Goal: Transaction & Acquisition: Obtain resource

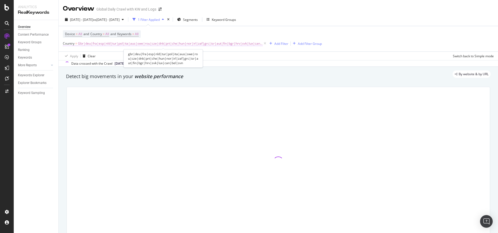
click at [142, 44] on span "Gbr|deu|fra|esp|nld|tur|pol|ita|aus|swe|rou|cze|dnk|prt|che|hun|nor|irl|zaf|grc…" at bounding box center [170, 43] width 185 height 7
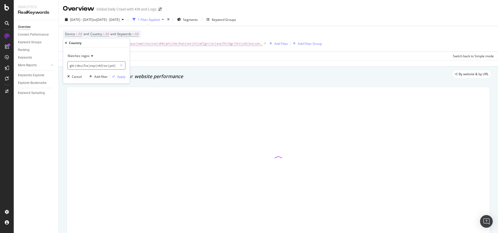
click at [102, 67] on input "gbr|deu|fra|esp|nld|tur|pol|ita|aus|swe|rou|cze|dnk|prt|che|hun|nor|irl|zaf|grc…" at bounding box center [93, 65] width 50 height 8
click at [104, 66] on input "gbr|deu|fra|esp|nld|tur|pol|ita|aus|swe|rou|cze|dnk|prt|che|hun|nor|irl|zaf|grc…" at bounding box center [93, 65] width 50 height 8
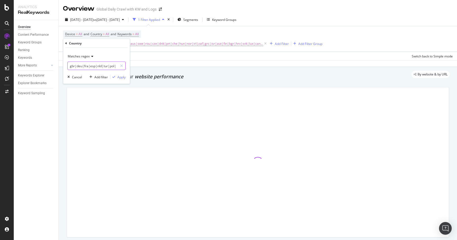
click at [93, 64] on input "gbr|deu|fra|esp|nld|tur|pol|ita|aus|swe|rou|cze|dnk|prt|che|hun|nor|irl|zaf|grc…" at bounding box center [93, 66] width 50 height 8
drag, startPoint x: 96, startPoint y: 66, endPoint x: 59, endPoint y: 68, distance: 36.8
click at [59, 68] on body "Analytics RealKeywords Overview Content Performance Keyword Groups Ranking Keyw…" at bounding box center [228, 120] width 457 height 240
click at [92, 67] on input "gbr|deu|fra|esp|nld|tur|pol|ita|aus|swe|rou|cze|dnk|prt|che|hun|nor|irl|zaf|grc…" at bounding box center [93, 66] width 50 height 8
drag, startPoint x: 96, startPoint y: 66, endPoint x: 66, endPoint y: 65, distance: 30.9
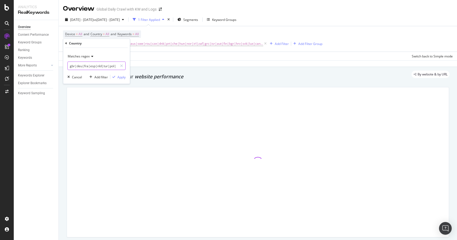
click at [66, 65] on div "Matches regex gbr|deu|fra|esp|nld|tur|pol|ita|aus|swe|rou|cze|dnk|prt|che|hun|n…" at bounding box center [96, 66] width 67 height 36
drag, startPoint x: 75, startPoint y: 66, endPoint x: 82, endPoint y: 66, distance: 7.1
click at [82, 66] on input "nld|tur|pol|ita|aus|swe|rou|cze|dnk|prt|che|hun|nor|irl|zaf|grc|isr|aut|fin|bgr…" at bounding box center [93, 66] width 50 height 8
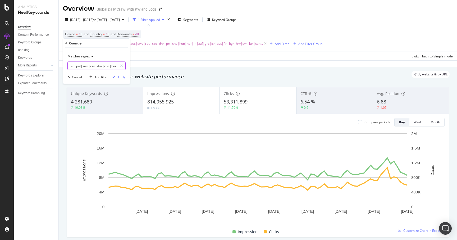
scroll to position [0, 24]
click at [89, 65] on input "nld|pol|swe|cze|dnk|che|hrv|svk|lux|can|bel|svn" at bounding box center [93, 66] width 50 height 8
click at [104, 64] on input "nld|pol|swe|cze|dnk|che|c|svk|lux|can|bel|svn" at bounding box center [93, 66] width 50 height 8
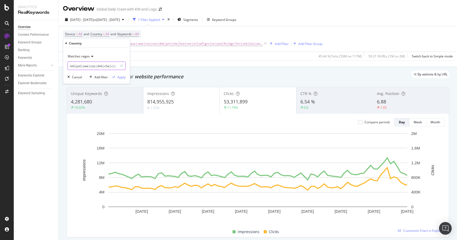
click at [108, 63] on input "nld|pol|swe|cze|dnk|che|c|svk|lux|can|bel|svn" at bounding box center [93, 66] width 50 height 8
click at [104, 68] on input "nld|pol|swe|cze|dnk|che|c|svk|lux|can|bel|svn" at bounding box center [93, 66] width 50 height 8
click at [95, 66] on input "nld|pol|swe|cze|dnk|che|c|svk|lux|can|bel|svn" at bounding box center [93, 66] width 50 height 8
click at [97, 67] on input "nld|pol|swe|cze|dnk|che|c|svk|lux|can|bel|svn" at bounding box center [93, 66] width 50 height 8
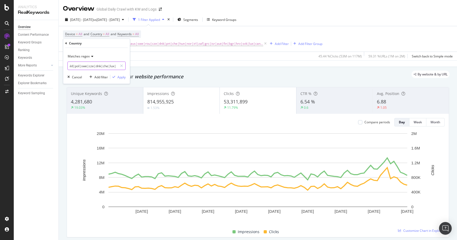
type input "nld|pol|swe|cze|dnk|che|lux"
click at [119, 76] on div "Apply" at bounding box center [121, 77] width 8 height 4
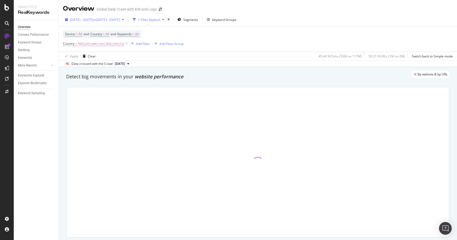
click at [109, 23] on div "2023 Sep. 1st - Nov. 30th vs 2022 Sep. 1st - Nov. 30th" at bounding box center [94, 20] width 63 height 8
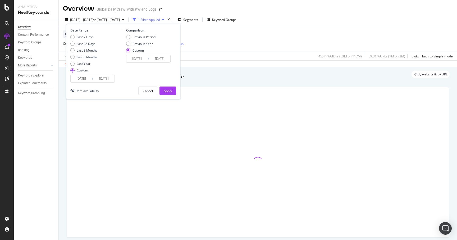
click at [78, 79] on input "2023/09/01" at bounding box center [81, 78] width 21 height 7
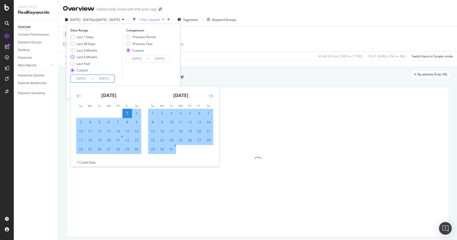
click at [85, 58] on div "Last 6 Months" at bounding box center [87, 57] width 21 height 4
type input "2025/02/19"
type input "2025/08/18"
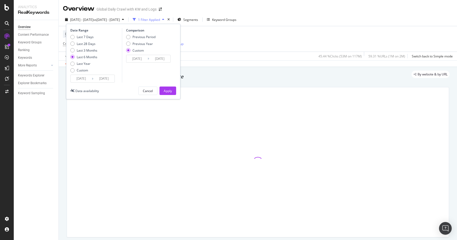
click at [87, 77] on input "2025/02/19" at bounding box center [81, 78] width 21 height 7
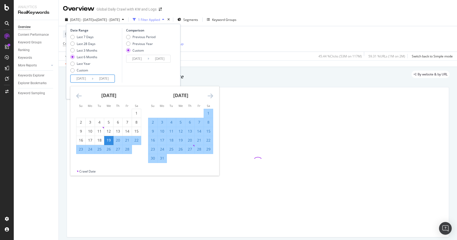
click at [78, 96] on icon "Move backward to switch to the previous month." at bounding box center [79, 95] width 6 height 6
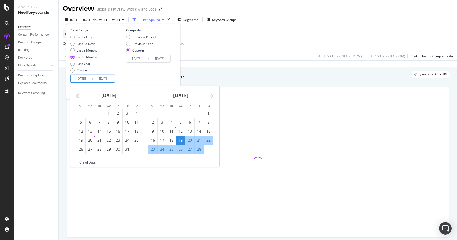
click at [78, 96] on icon "Move backward to switch to the previous month." at bounding box center [79, 95] width 6 height 6
click at [209, 94] on icon "Move forward to switch to the next month." at bounding box center [210, 95] width 6 height 6
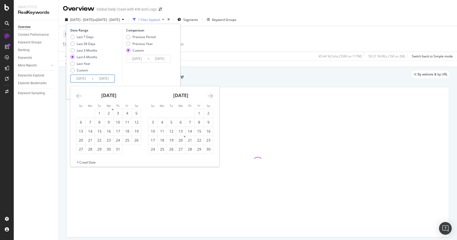
click at [209, 94] on icon "Move forward to switch to the next month." at bounding box center [210, 95] width 6 height 6
click at [79, 94] on icon "Move backward to switch to the previous month." at bounding box center [79, 95] width 6 height 6
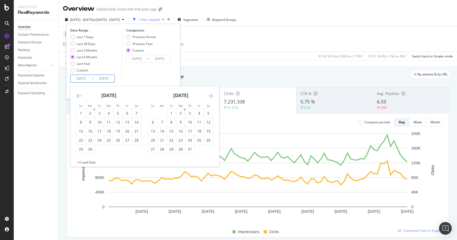
click at [211, 94] on icon "Move forward to switch to the next month." at bounding box center [210, 95] width 6 height 6
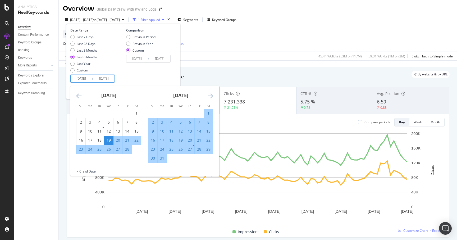
click at [211, 94] on icon "Move forward to switch to the next month." at bounding box center [210, 95] width 6 height 6
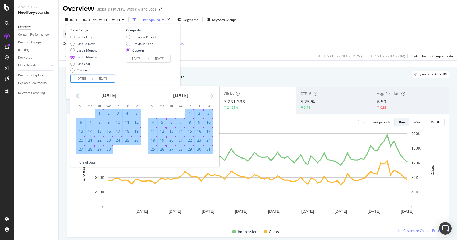
click at [211, 94] on icon "Move forward to switch to the next month." at bounding box center [210, 95] width 6 height 6
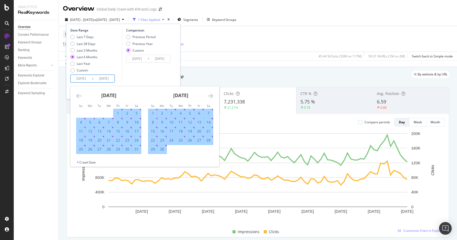
click at [211, 94] on icon "Move forward to switch to the next month." at bounding box center [210, 95] width 6 height 6
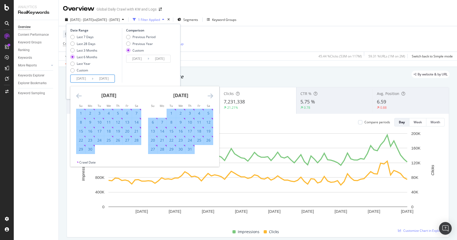
click at [211, 94] on icon "Move forward to switch to the next month." at bounding box center [210, 95] width 6 height 6
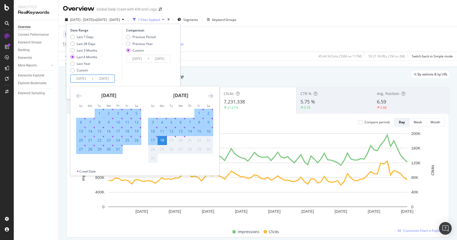
click at [211, 94] on icon "Move forward to switch to the next month." at bounding box center [210, 95] width 6 height 6
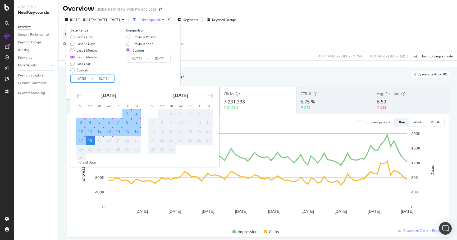
click at [124, 114] on div "1" at bounding box center [127, 112] width 9 height 5
type input "2025/08/01"
click at [138, 80] on div "Comparison Previous Period Previous Year Custom 2022/09/01 Navigate forward to …" at bounding box center [147, 55] width 50 height 54
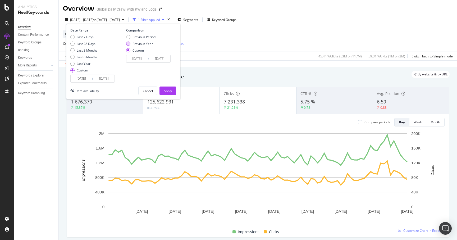
click at [129, 44] on div "Previous Year" at bounding box center [128, 43] width 4 height 4
type input "2024/08/02"
type input "2024/08/19"
click at [165, 87] on div "Apply" at bounding box center [168, 91] width 8 height 8
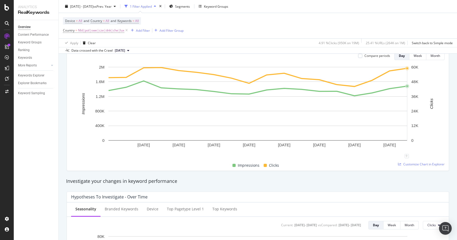
scroll to position [155, 0]
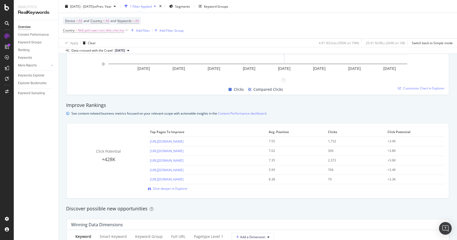
scroll to position [340, 0]
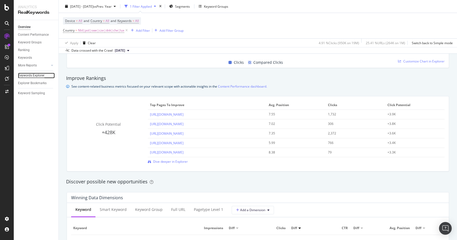
click at [42, 75] on div "Keywords Explorer" at bounding box center [31, 76] width 26 height 6
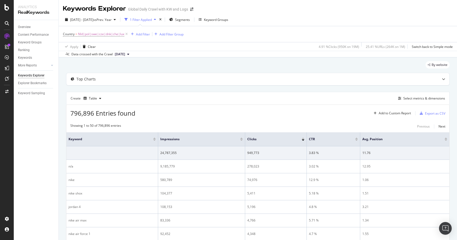
click at [175, 110] on div "796,896 Entries found Add to Custom Report Export as CSV" at bounding box center [257, 111] width 383 height 13
click at [432, 113] on div "Export as CSV" at bounding box center [435, 113] width 20 height 4
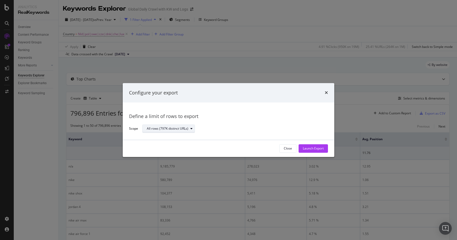
click at [181, 131] on div "All rows (797K distinct URLs)" at bounding box center [171, 128] width 48 height 7
click at [163, 146] on div "Define a limit" at bounding box center [159, 146] width 20 height 4
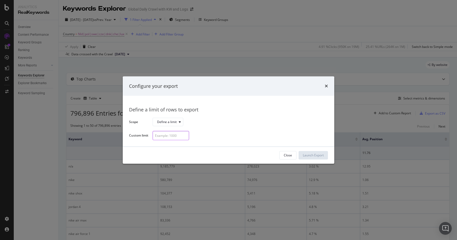
click at [167, 139] on input "modal" at bounding box center [170, 135] width 36 height 9
type input "20000"
click at [311, 156] on div "Launch Export" at bounding box center [312, 155] width 21 height 4
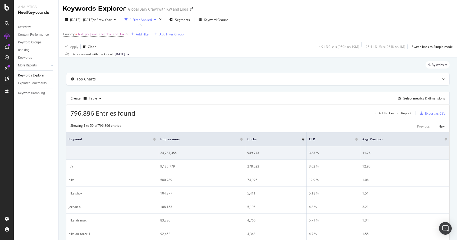
click at [167, 34] on div "Add Filter Group" at bounding box center [171, 34] width 24 height 4
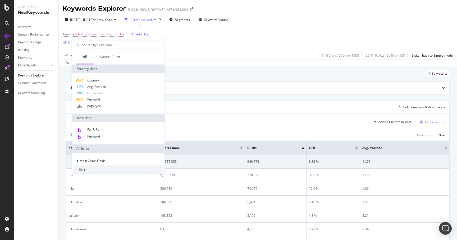
click at [157, 33] on div "Country = Nld|pol|swe|cze|dnk|che|lux Add Filter AND Add Filter" at bounding box center [257, 38] width 389 height 25
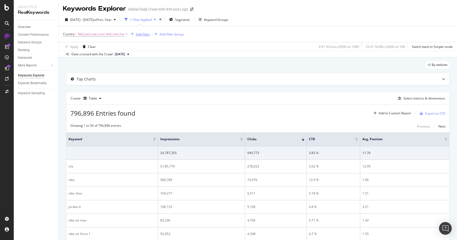
click at [143, 33] on div "Add Filter" at bounding box center [143, 34] width 14 height 4
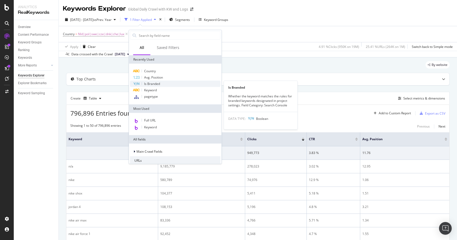
click at [147, 85] on span "Is Branded" at bounding box center [152, 83] width 16 height 4
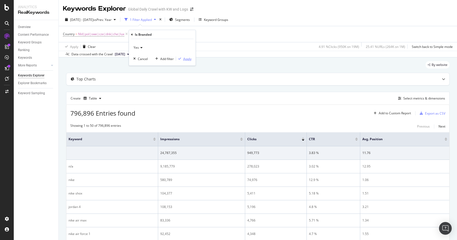
click at [185, 60] on div "Apply" at bounding box center [187, 58] width 8 height 4
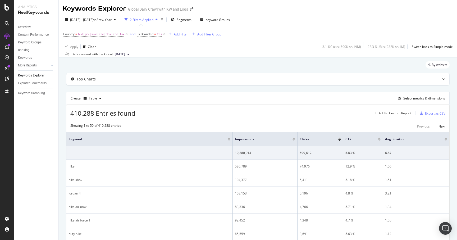
click at [430, 110] on div "Export as CSV" at bounding box center [431, 113] width 28 height 8
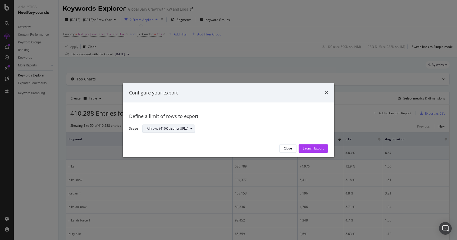
click at [152, 125] on div "All rows (410K distinct URLs)" at bounding box center [171, 128] width 48 height 7
click at [155, 145] on div "Define a limit" at bounding box center [159, 146] width 20 height 4
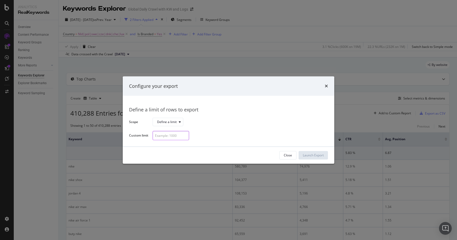
click at [167, 137] on input "modal" at bounding box center [170, 135] width 36 height 9
type input "20000"
click at [314, 155] on div "Launch Export" at bounding box center [312, 155] width 21 height 4
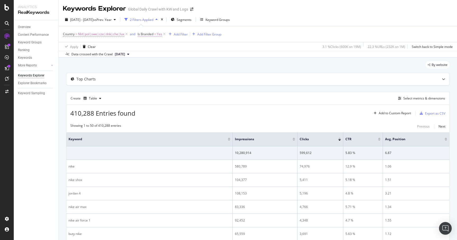
click at [149, 34] on span "Is Branded" at bounding box center [145, 34] width 16 height 4
click at [149, 47] on icon at bounding box center [149, 46] width 4 height 3
click at [149, 64] on div "No" at bounding box center [171, 64] width 57 height 7
click at [192, 58] on div "Apply" at bounding box center [196, 57] width 8 height 4
click at [412, 101] on div "Select metrics & dimensions" at bounding box center [419, 98] width 49 height 6
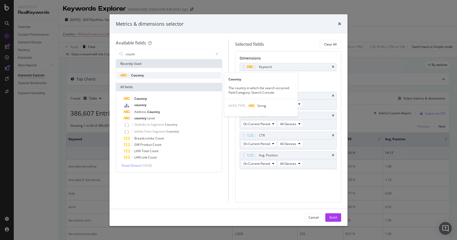
type input "countr"
click at [136, 75] on span "Country" at bounding box center [137, 75] width 13 height 4
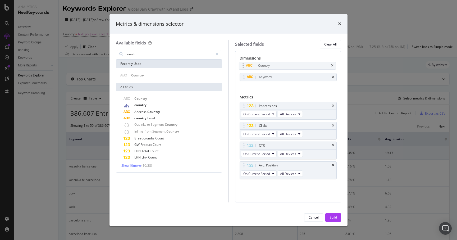
drag, startPoint x: 243, startPoint y: 78, endPoint x: 242, endPoint y: 67, distance: 11.9
click at [242, 67] on body "Analytics RealKeywords Overview Content Performance Keyword Groups Ranking Keyw…" at bounding box center [228, 120] width 457 height 240
click at [328, 216] on button "Build" at bounding box center [333, 217] width 16 height 8
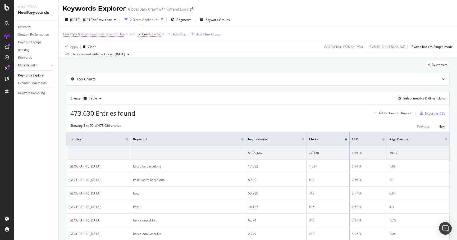
click at [421, 111] on div "Export as CSV" at bounding box center [431, 113] width 28 height 8
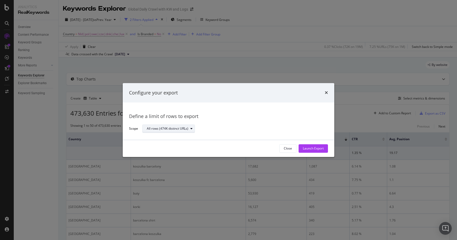
click at [173, 126] on div "All rows (474K distinct URLs)" at bounding box center [171, 128] width 48 height 7
click at [154, 145] on div "Define a limit" at bounding box center [159, 146] width 20 height 4
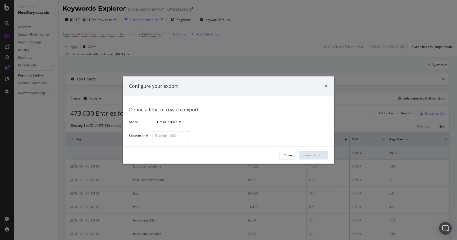
click at [163, 134] on input "modal" at bounding box center [170, 135] width 36 height 9
type input "20000"
click at [312, 155] on div "Launch Export" at bounding box center [312, 155] width 21 height 4
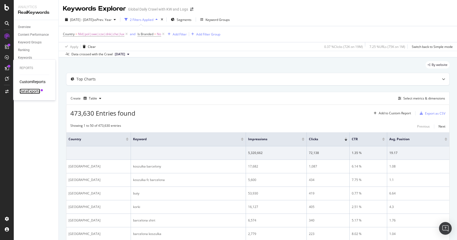
click at [37, 92] on div "DataExports" at bounding box center [30, 91] width 21 height 5
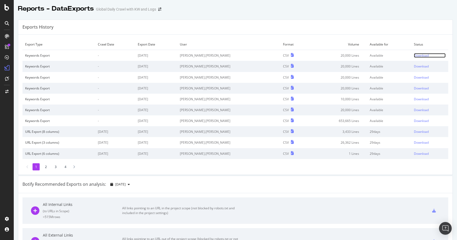
click at [413, 55] on div "Download" at bounding box center [420, 55] width 15 height 4
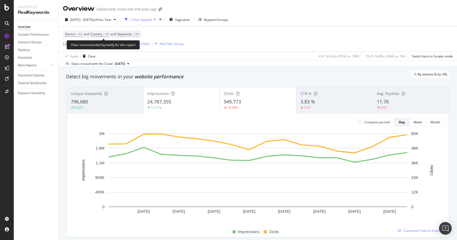
click at [139, 34] on span "All" at bounding box center [137, 33] width 4 height 7
click at [136, 47] on div "button" at bounding box center [134, 46] width 6 height 3
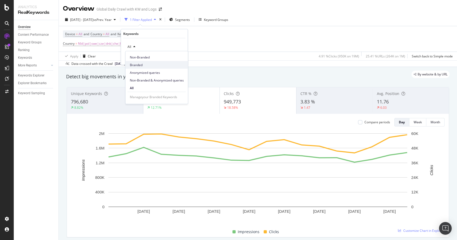
click at [142, 64] on span "Branded" at bounding box center [157, 64] width 54 height 5
click at [173, 59] on div "Apply" at bounding box center [175, 57] width 15 height 5
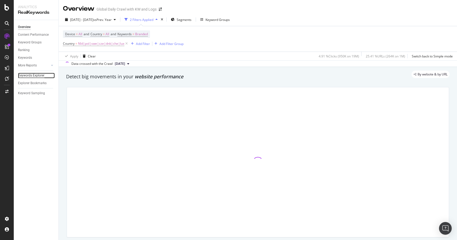
click at [33, 76] on div "Keywords Explorer" at bounding box center [31, 76] width 26 height 6
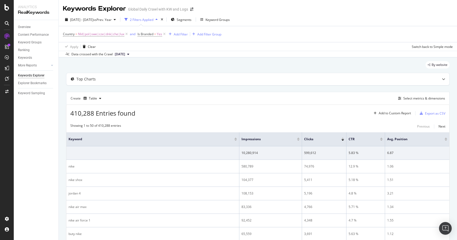
click at [69, 69] on div "By website" at bounding box center [257, 67] width 383 height 12
click at [437, 112] on div "Export as CSV" at bounding box center [435, 113] width 20 height 4
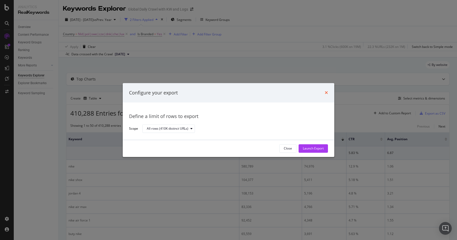
click at [325, 92] on icon "times" at bounding box center [325, 93] width 3 height 4
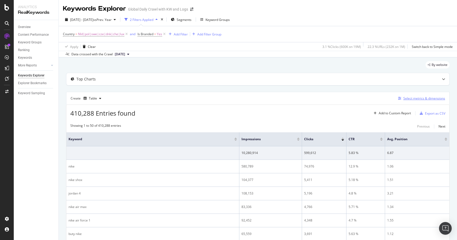
click at [411, 98] on div "Select metrics & dimensions" at bounding box center [424, 98] width 42 height 4
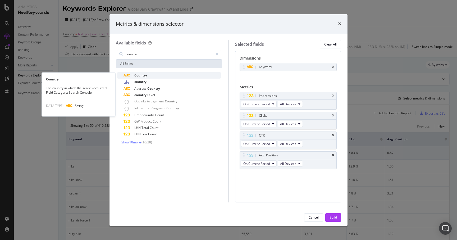
type input "country"
click at [142, 73] on span "Country" at bounding box center [140, 75] width 13 height 4
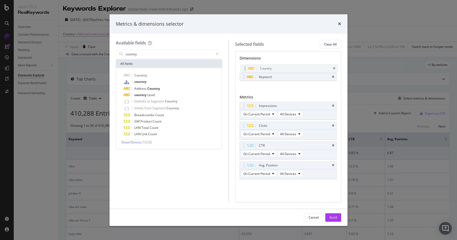
drag, startPoint x: 242, startPoint y: 77, endPoint x: 243, endPoint y: 68, distance: 8.5
click at [243, 68] on body "Analytics RealKeywords Overview Content Performance Keyword Groups Ranking Keyw…" at bounding box center [228, 120] width 457 height 240
click at [327, 217] on button "Build" at bounding box center [333, 217] width 16 height 8
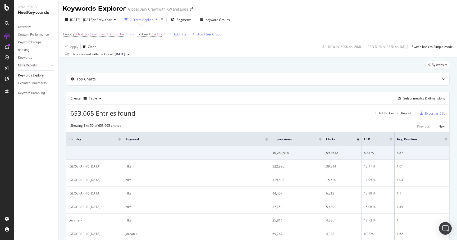
click at [327, 217] on td "4,836" at bounding box center [343, 219] width 38 height 13
click at [430, 115] on div "Export as CSV" at bounding box center [435, 113] width 20 height 4
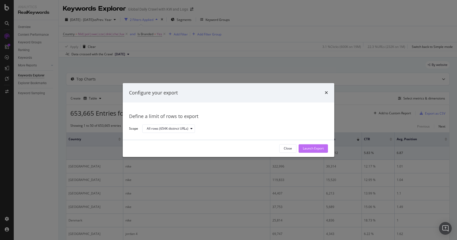
click at [306, 147] on div "Launch Export" at bounding box center [312, 148] width 21 height 4
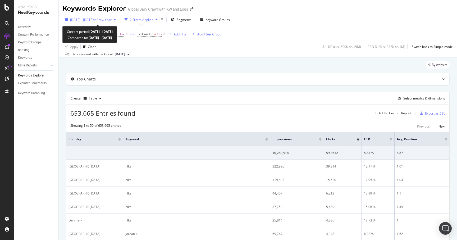
click at [111, 20] on span "vs Prev. Year" at bounding box center [102, 19] width 18 height 4
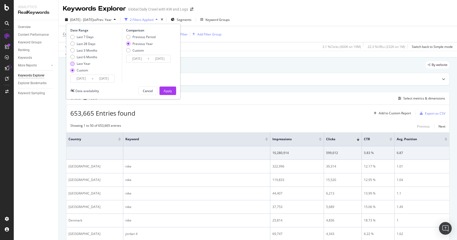
click at [82, 62] on div "Last Year" at bounding box center [84, 63] width 14 height 4
type input "[DATE]"
type input "2023/08/21"
click at [168, 90] on div "Apply" at bounding box center [168, 91] width 8 height 4
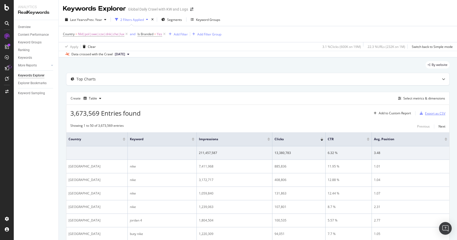
click at [429, 114] on div "Export as CSV" at bounding box center [435, 113] width 20 height 4
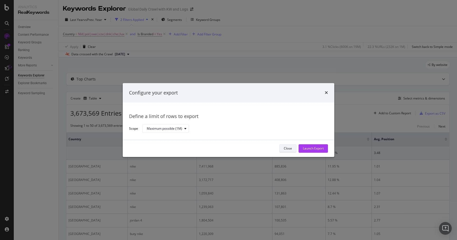
click at [287, 147] on div "Close" at bounding box center [287, 148] width 8 height 4
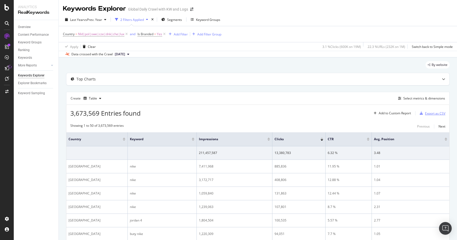
click at [428, 114] on div "Export as CSV" at bounding box center [435, 113] width 20 height 4
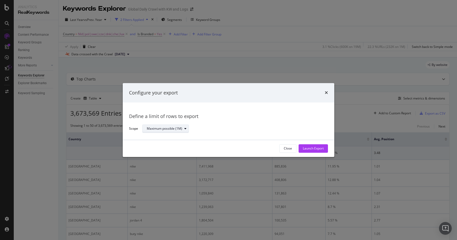
click at [184, 132] on div "Maximum possible (1M)" at bounding box center [168, 128] width 42 height 7
click at [173, 143] on div "Define a limit" at bounding box center [168, 146] width 46 height 7
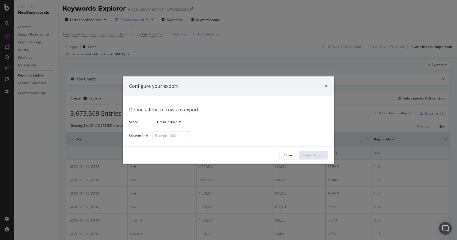
click at [170, 134] on input "modal" at bounding box center [170, 135] width 36 height 9
type input "20000"
click at [313, 156] on div "Launch Export" at bounding box center [312, 155] width 21 height 4
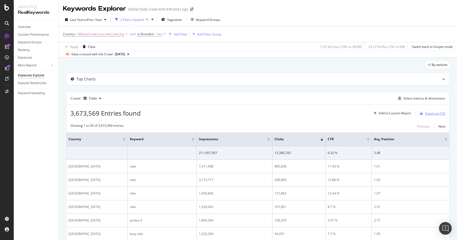
click at [429, 111] on div "Export as CSV" at bounding box center [435, 113] width 20 height 4
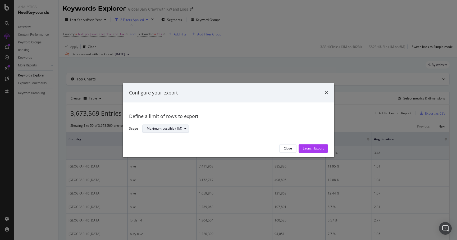
click at [172, 128] on div "Maximum possible (1M)" at bounding box center [164, 128] width 35 height 3
click at [158, 142] on div "Maximum possible (1M) Define a limit" at bounding box center [168, 141] width 46 height 15
click at [156, 144] on div "Define a limit" at bounding box center [159, 146] width 20 height 4
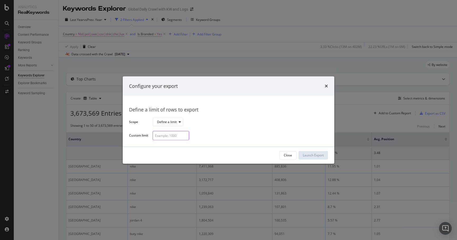
click at [157, 135] on input "modal" at bounding box center [170, 135] width 36 height 9
type input "10000"
click at [304, 153] on div "Launch Export" at bounding box center [312, 155] width 21 height 4
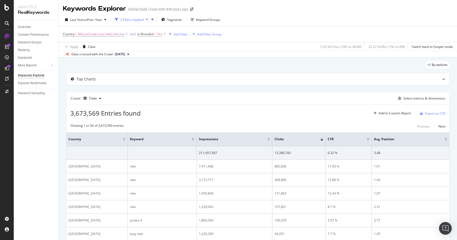
click at [293, 31] on div "Country = Nld|pol|swe|cze|dnk|che|lux and Is Branded = Yes Add Filter Add Filte…" at bounding box center [257, 34] width 389 height 16
click at [150, 35] on span "Is Branded" at bounding box center [145, 34] width 16 height 4
click at [150, 48] on icon at bounding box center [149, 46] width 4 height 3
click at [149, 61] on div "No" at bounding box center [171, 64] width 57 height 7
click at [197, 60] on button "Apply" at bounding box center [192, 57] width 15 height 5
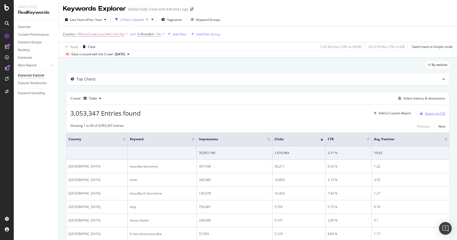
click at [436, 114] on div "Export as CSV" at bounding box center [435, 113] width 20 height 4
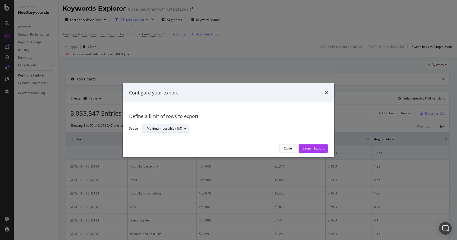
click at [176, 128] on div "Maximum possible (1M)" at bounding box center [164, 128] width 35 height 3
click at [156, 145] on div "Define a limit" at bounding box center [159, 146] width 20 height 4
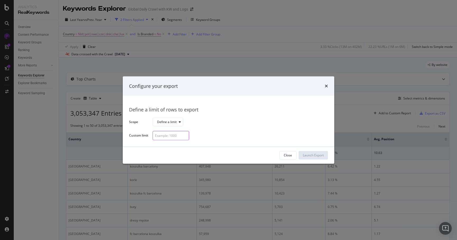
click at [161, 137] on input "modal" at bounding box center [170, 135] width 36 height 9
type input "20000"
click at [306, 157] on div "Launch Export" at bounding box center [312, 155] width 21 height 4
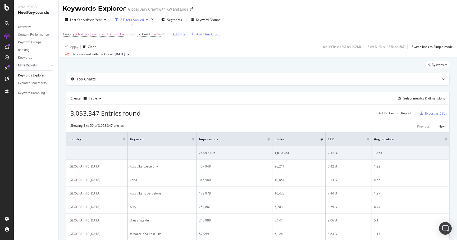
click at [437, 112] on div "Export as CSV" at bounding box center [435, 113] width 20 height 4
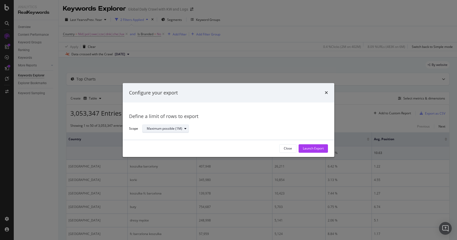
click at [181, 126] on div "Maximum possible (1M)" at bounding box center [168, 128] width 42 height 7
click at [159, 142] on div "Maximum possible (1M) Define a limit" at bounding box center [168, 141] width 46 height 15
click at [154, 146] on div "Define a limit" at bounding box center [159, 146] width 20 height 4
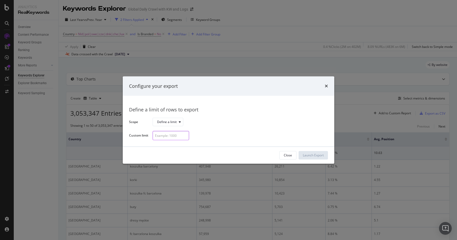
click at [160, 135] on input "modal" at bounding box center [170, 135] width 36 height 9
type input "20000"
click at [308, 151] on div "Launch Export" at bounding box center [312, 155] width 21 height 8
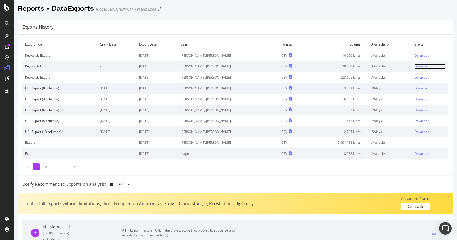
click at [415, 67] on div "Download" at bounding box center [421, 66] width 15 height 4
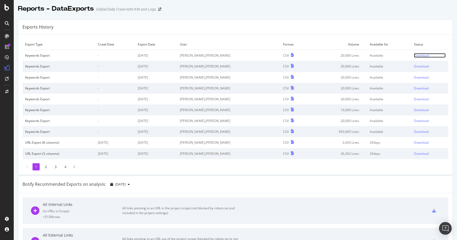
click at [413, 57] on div "Download" at bounding box center [420, 55] width 15 height 4
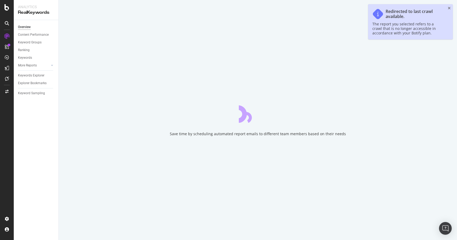
click at [447, 8] on div "Redirected to last crawl available. The report you selected refers to a crawl t…" at bounding box center [410, 21] width 85 height 35
click at [448, 8] on icon "close toast" at bounding box center [448, 8] width 3 height 4
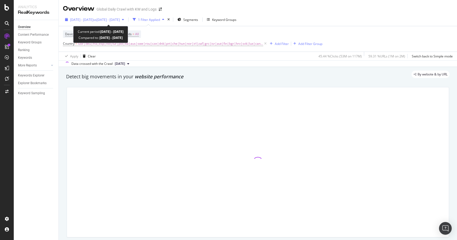
click at [116, 18] on span "vs 2022 Sep. 1st - Nov. 30th" at bounding box center [106, 19] width 26 height 4
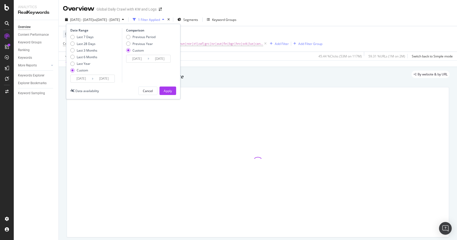
click at [78, 75] on input "[DATE]" at bounding box center [81, 78] width 21 height 7
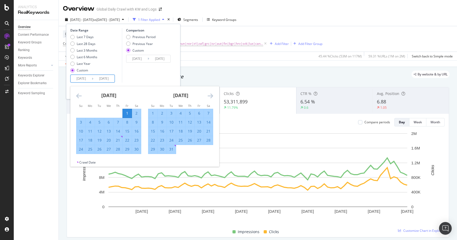
click at [211, 98] on icon "Move forward to switch to the next month." at bounding box center [210, 95] width 6 height 6
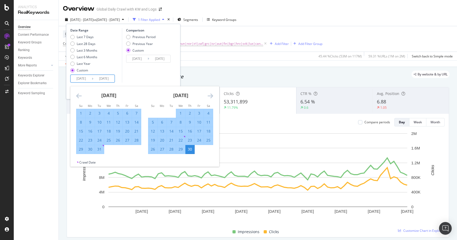
click at [211, 98] on icon "Move forward to switch to the next month." at bounding box center [210, 95] width 6 height 6
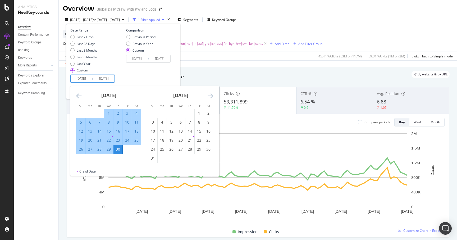
click at [211, 98] on icon "Move forward to switch to the next month." at bounding box center [210, 95] width 6 height 6
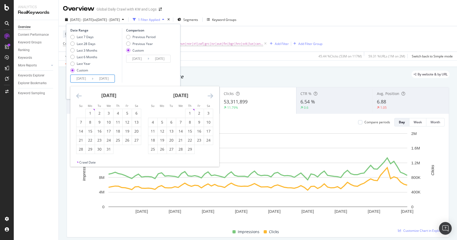
click at [211, 98] on icon "Move forward to switch to the next month." at bounding box center [210, 95] width 6 height 6
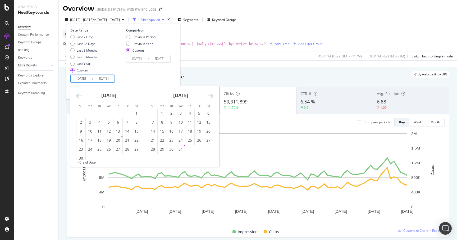
click at [166, 69] on div "Comparison Previous Period Previous Year Custom 2022/09/01 Navigate forward to …" at bounding box center [147, 55] width 50 height 54
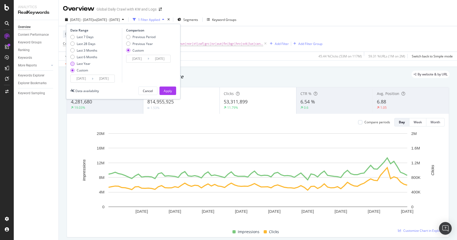
click at [78, 63] on div "Last Year" at bounding box center [84, 63] width 14 height 4
type input "[DATE]"
click at [164, 90] on div "Apply" at bounding box center [168, 91] width 8 height 4
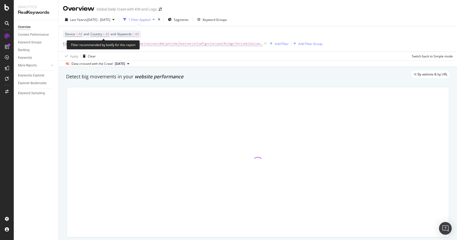
click at [139, 34] on span "All" at bounding box center [137, 33] width 4 height 7
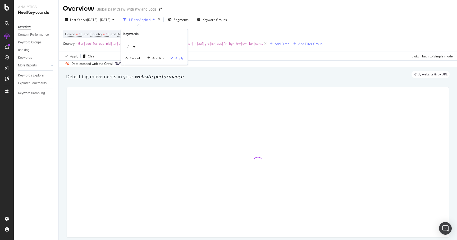
click at [134, 48] on icon "button" at bounding box center [134, 46] width 2 height 3
click at [135, 65] on span "Branded" at bounding box center [157, 64] width 54 height 5
click at [174, 58] on div "button" at bounding box center [171, 57] width 7 height 3
click at [227, 45] on span "Gbr|deu|fra|esp|nld|tur|pol|ita|aus|swe|rou|cze|dnk|prt|che|hun|nor|irl|zaf|grc…" at bounding box center [170, 43] width 185 height 7
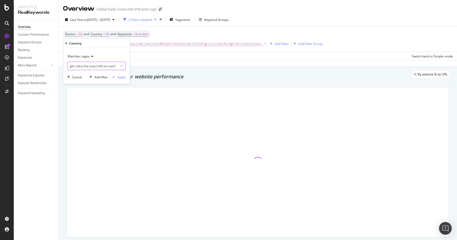
click at [92, 65] on input "gbr|deu|fra|esp|nld|tur|pol|ita|aus|swe|rou|cze|dnk|prt|che|hun|nor|irl|zaf|grc…" at bounding box center [93, 66] width 50 height 8
click at [85, 65] on input "gbr|deu|fra|esp|nld|tur|pol|ita|aus|swe|rou|cze|dnk|prt|che|hun|nor|irl|zaf|grc…" at bounding box center [93, 66] width 50 height 8
drag, startPoint x: 70, startPoint y: 66, endPoint x: 105, endPoint y: 67, distance: 34.6
click at [105, 67] on input "gbr|deu|fra|esp|nld|tur|pol|ita|aus|swe|rou|cze|dnk|prt|che|hun|nor|irl|zaf|grc…" at bounding box center [93, 66] width 50 height 8
click at [112, 65] on input "gbr|deu|fra|esp|nld|tur|pol|ita|aus|swe|rou|cze|dnk|prt|che|hun|nor|irl|zaf|grc…" at bounding box center [93, 66] width 50 height 8
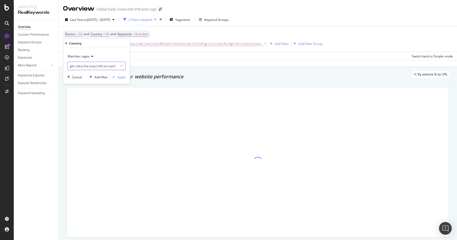
click at [112, 65] on input "gbr|deu|fra|esp|nld|tur|pol|ita|aus|swe|rou|cze|dnk|prt|che|hun|nor|irl|zaf|grc…" at bounding box center [93, 66] width 50 height 8
type input "rou|cze|dnk|prt|che|hun|nor|irl|zaf|grc|isr|aut|fin|bgr|hrv|svk|lux|can|bel|svn"
click at [86, 66] on input "rou|cze|dnk|prt|che|hun|nor|irl|zaf|grc|isr|aut|fin|bgr|hrv|svk|lux|can|bel|svn" at bounding box center [93, 66] width 50 height 8
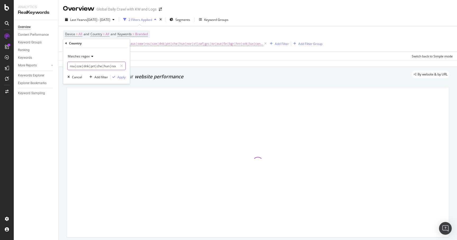
click at [86, 66] on input "rou|cze|dnk|prt|che|hun|nor|irl|zaf|grc|isr|aut|fin|bgr|hrv|svk|lux|can|bel|svn" at bounding box center [93, 66] width 50 height 8
type input "prt|hun|nor|irl|aut|fin|svn"
click at [121, 78] on div "Apply" at bounding box center [121, 77] width 8 height 4
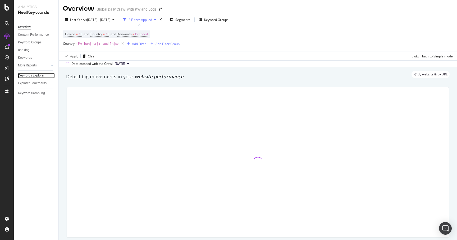
click at [32, 75] on div "Keywords Explorer" at bounding box center [31, 76] width 26 height 6
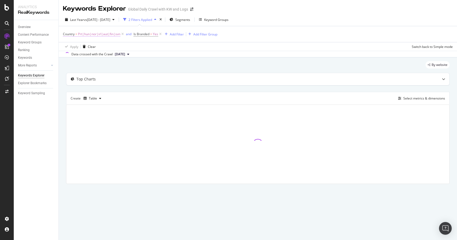
click at [110, 36] on span "Prt|hun|nor|irl|aut|fin|svn" at bounding box center [99, 33] width 42 height 7
click at [89, 54] on input "prt|hun|nor|irl|aut|fin|svn" at bounding box center [93, 56] width 50 height 8
click at [117, 67] on div "Apply" at bounding box center [121, 67] width 8 height 4
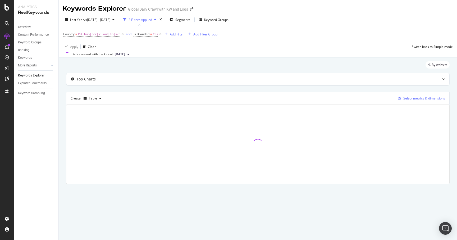
click at [407, 101] on button "Select metrics & dimensions" at bounding box center [419, 98] width 49 height 6
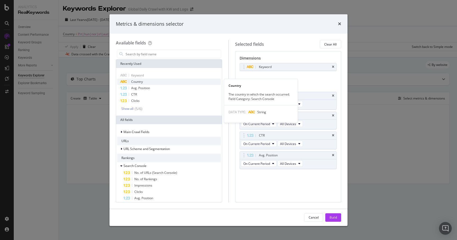
click at [135, 83] on span "Country" at bounding box center [137, 81] width 12 height 4
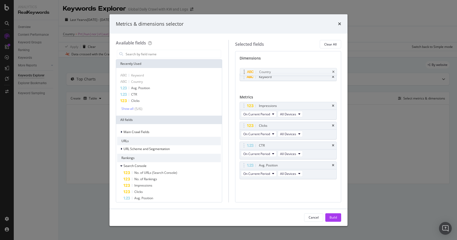
drag, startPoint x: 243, startPoint y: 75, endPoint x: 242, endPoint y: 62, distance: 12.7
click at [242, 62] on body "Analytics RealKeywords Overview Content Performance Keyword Groups Ranking Keyw…" at bounding box center [228, 120] width 457 height 240
click at [330, 216] on div "Build" at bounding box center [332, 217] width 7 height 4
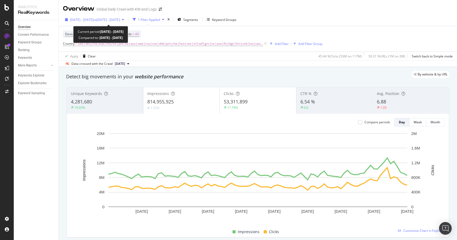
click at [120, 21] on span "vs [DATE] - [DATE]" at bounding box center [106, 19] width 26 height 4
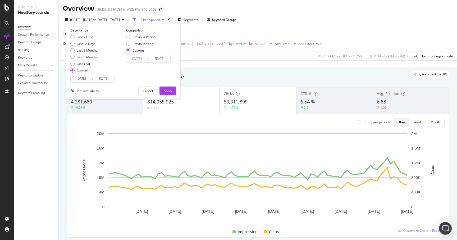
click at [82, 78] on input "[DATE]" at bounding box center [81, 78] width 21 height 7
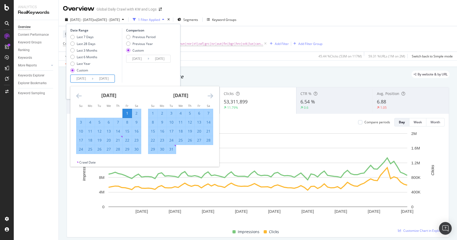
click at [212, 98] on icon "Move forward to switch to the next month." at bounding box center [210, 95] width 6 height 6
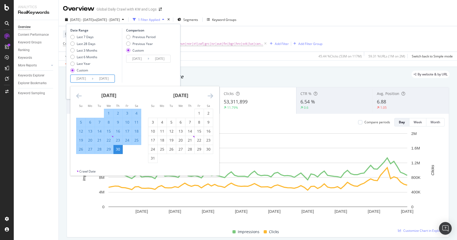
click at [212, 98] on icon "Move forward to switch to the next month." at bounding box center [210, 95] width 6 height 6
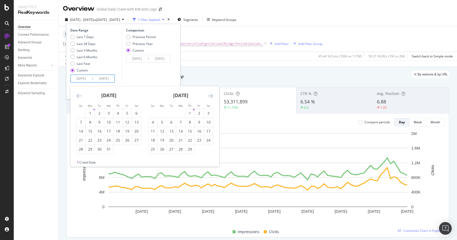
click at [212, 98] on icon "Move forward to switch to the next month." at bounding box center [210, 95] width 6 height 6
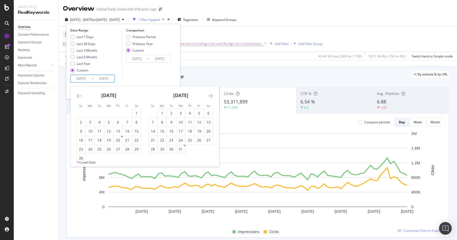
click at [212, 98] on icon "Move forward to switch to the next month." at bounding box center [210, 95] width 6 height 6
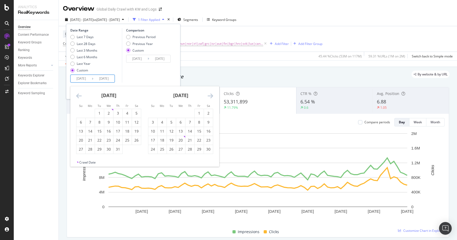
click at [212, 98] on icon "Move forward to switch to the next month." at bounding box center [210, 95] width 6 height 6
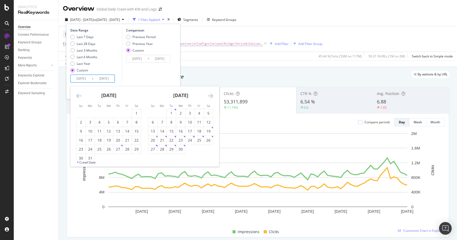
click at [212, 98] on icon "Move forward to switch to the next month." at bounding box center [210, 95] width 6 height 6
click at [198, 111] on div "1" at bounding box center [198, 112] width 9 height 5
type input "2025/08/01"
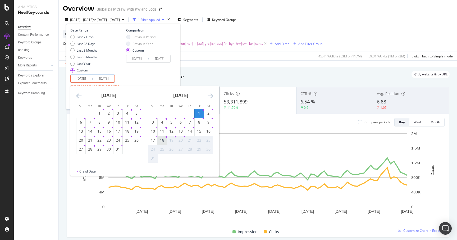
click at [161, 142] on div "18" at bounding box center [161, 139] width 9 height 5
type input "2025/08/18"
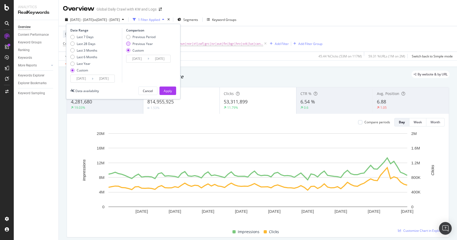
click at [130, 43] on div "Previous Year" at bounding box center [128, 43] width 4 height 4
type input "2024/08/02"
type input "2024/08/19"
click at [166, 94] on div "Apply" at bounding box center [168, 91] width 8 height 8
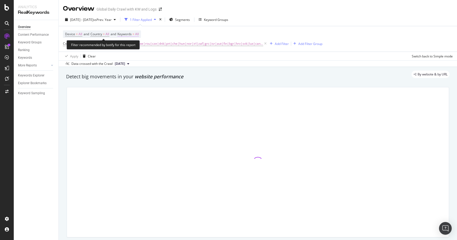
click at [139, 34] on span "All" at bounding box center [137, 33] width 4 height 7
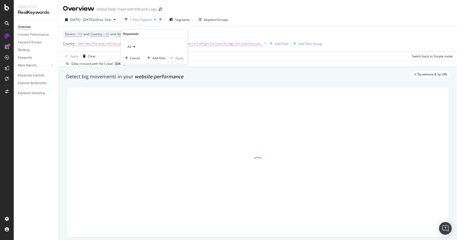
click at [130, 48] on span "All" at bounding box center [128, 46] width 6 height 4
click at [204, 51] on div "Device = All and Country = All and Keywords = All Country = Gbr|deu|fra|esp|nld…" at bounding box center [257, 38] width 389 height 25
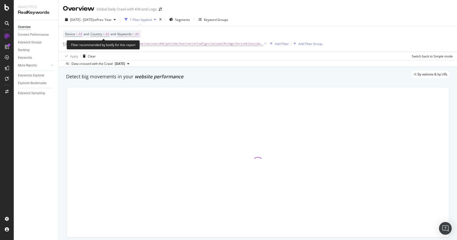
click at [139, 35] on span "All" at bounding box center [137, 33] width 4 height 7
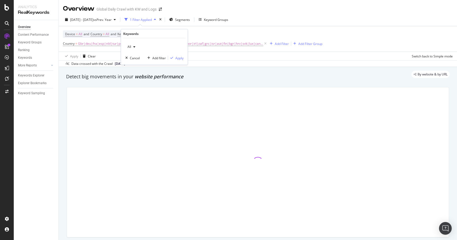
click at [133, 48] on div "All" at bounding box center [131, 47] width 12 height 8
click at [139, 64] on span "Branded" at bounding box center [157, 64] width 54 height 5
click at [181, 58] on div "Apply" at bounding box center [179, 57] width 8 height 4
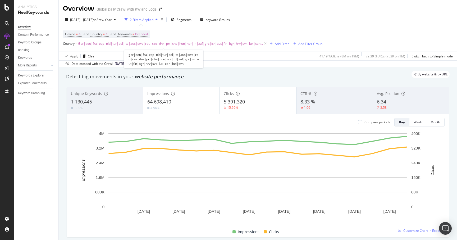
click at [145, 46] on span "Gbr|deu|fra|esp|nld|tur|pol|ita|aus|swe|rou|cze|dnk|prt|che|hun|nor|irl|zaf|grc…" at bounding box center [170, 43] width 185 height 7
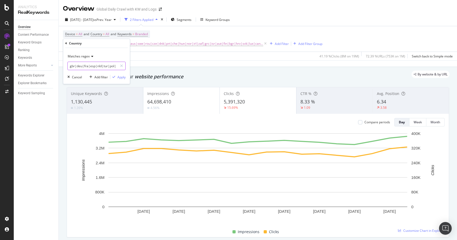
click at [88, 70] on input "gbr|deu|fra|esp|nld|tur|pol|ita|aus|swe|rou|cze|dnk|prt|che|hun|nor|irl|zaf|grc…" at bounding box center [93, 66] width 50 height 8
paste input "prt|hun|nor|irl|aut|fin"
type input "prt|hun|nor|irl|aut|fin|svn"
click at [121, 77] on div "Apply" at bounding box center [121, 77] width 8 height 4
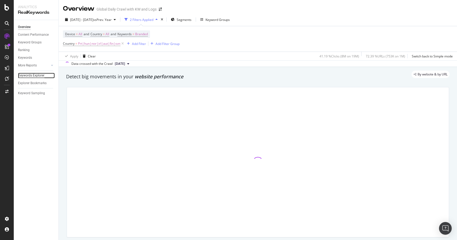
click at [33, 74] on div "Keywords Explorer" at bounding box center [31, 76] width 26 height 6
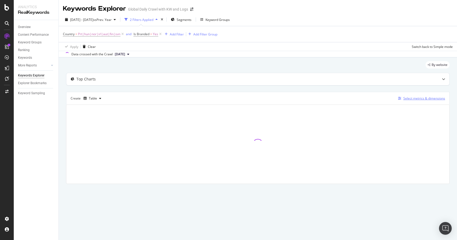
click at [408, 99] on div "Select metrics & dimensions" at bounding box center [424, 98] width 42 height 4
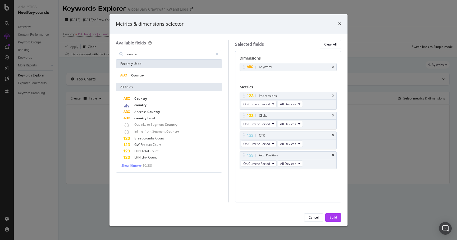
type input "country"
click at [137, 80] on div "Country" at bounding box center [169, 75] width 106 height 15
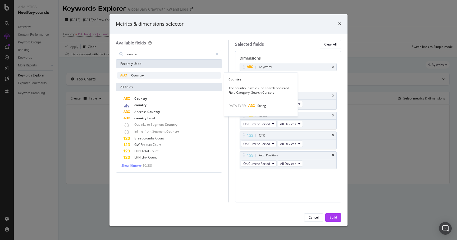
click at [140, 75] on span "Country" at bounding box center [137, 75] width 13 height 4
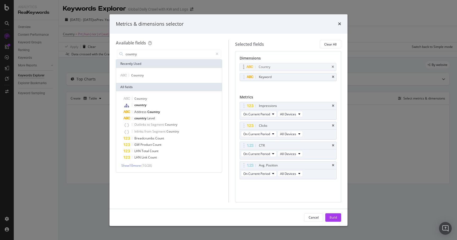
drag, startPoint x: 243, startPoint y: 76, endPoint x: 243, endPoint y: 66, distance: 10.6
click at [243, 66] on body "Analytics RealKeywords Overview Content Performance Keyword Groups Ranking Keyw…" at bounding box center [228, 120] width 457 height 240
click at [328, 216] on button "Build" at bounding box center [333, 217] width 16 height 8
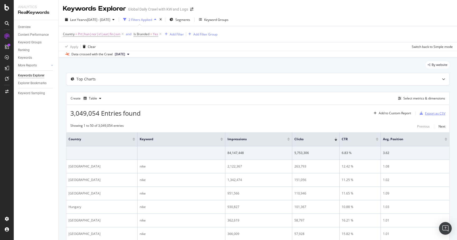
click at [437, 111] on div "Export as CSV" at bounding box center [435, 113] width 20 height 4
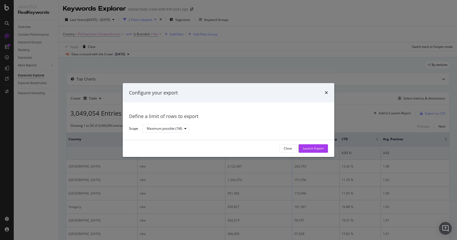
click at [328, 94] on div "Configure your export" at bounding box center [228, 93] width 211 height 20
click at [325, 91] on icon "times" at bounding box center [325, 93] width 3 height 4
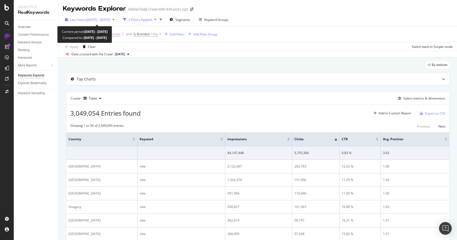
click at [87, 22] on div "Last Year vs 2022 Sep. 1st - Nov. 30th" at bounding box center [90, 20] width 54 height 8
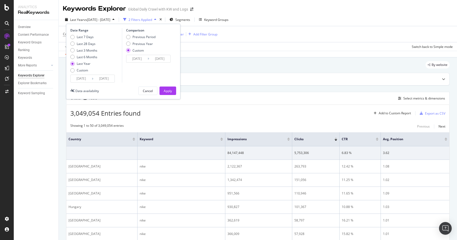
click at [77, 63] on div "Last Year" at bounding box center [84, 63] width 14 height 4
click at [131, 43] on div "Previous Year" at bounding box center [140, 43] width 29 height 4
type input "2023/08/21"
type input "2024/08/19"
click at [168, 91] on div "Apply" at bounding box center [168, 91] width 8 height 4
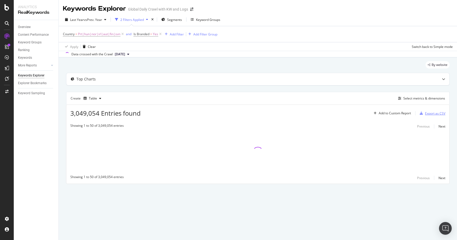
click at [428, 113] on div "Export as CSV" at bounding box center [435, 113] width 20 height 4
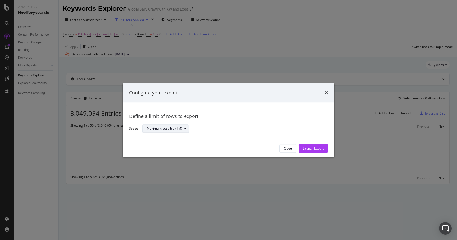
click at [187, 126] on div "Maximum possible (1M)" at bounding box center [168, 128] width 42 height 7
click at [163, 145] on div "Define a limit" at bounding box center [159, 146] width 20 height 4
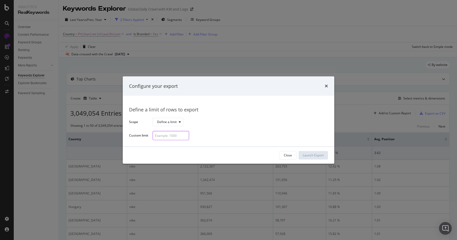
click at [157, 131] on input "modal" at bounding box center [170, 135] width 36 height 9
type input "20000"
click at [323, 156] on div "Launch Export" at bounding box center [312, 155] width 21 height 4
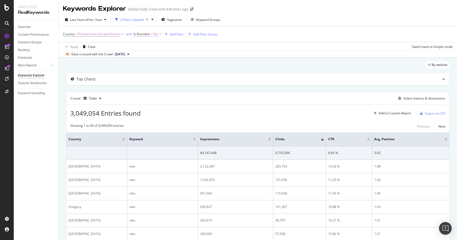
click at [152, 35] on span "Is Branded = Yes" at bounding box center [145, 34] width 25 height 5
click at [146, 45] on div "Yes" at bounding box center [167, 47] width 58 height 8
click at [145, 63] on span "No" at bounding box center [143, 64] width 4 height 4
click at [189, 59] on div "Apply" at bounding box center [192, 57] width 8 height 4
click at [427, 111] on div "Export as CSV" at bounding box center [435, 113] width 20 height 4
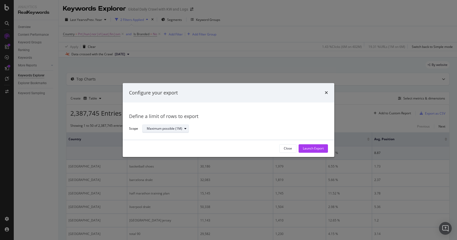
click at [170, 127] on div "Maximum possible (1M)" at bounding box center [164, 128] width 35 height 3
click at [154, 145] on div "Define a limit" at bounding box center [159, 146] width 20 height 4
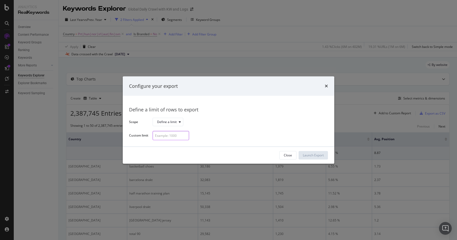
click at [159, 133] on input "modal" at bounding box center [170, 135] width 36 height 9
type input "20000"
click at [301, 153] on button "Launch Export" at bounding box center [312, 155] width 29 height 8
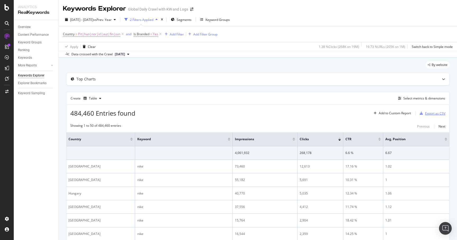
click at [440, 116] on div "Export as CSV" at bounding box center [431, 113] width 28 height 8
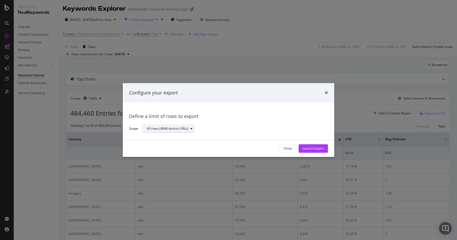
click at [159, 130] on div "All rows (484K distinct URLs)" at bounding box center [167, 128] width 41 height 3
click at [151, 148] on div "Define a limit" at bounding box center [171, 146] width 53 height 7
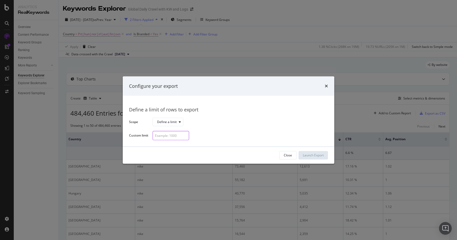
click at [162, 137] on input "modal" at bounding box center [170, 135] width 36 height 9
type input "20000"
click at [305, 151] on div "Launch Export" at bounding box center [312, 155] width 21 height 8
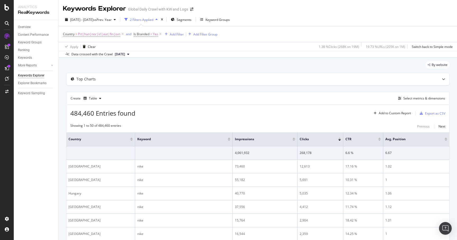
click at [151, 37] on span "Is Branded = Yes" at bounding box center [147, 33] width 29 height 7
click at [149, 36] on span "Is Branded = Yes" at bounding box center [145, 34] width 25 height 5
click at [144, 48] on div "Yes" at bounding box center [167, 47] width 58 height 8
click at [145, 62] on div "No" at bounding box center [168, 64] width 57 height 7
click at [188, 58] on div "Apply" at bounding box center [192, 57] width 8 height 4
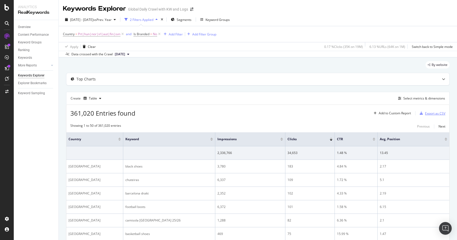
click at [431, 114] on div "Export as CSV" at bounding box center [435, 113] width 20 height 4
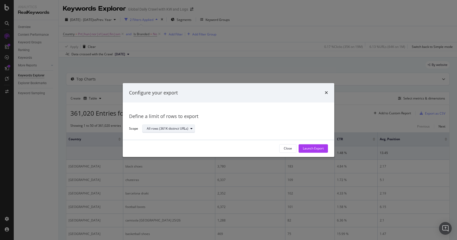
click at [180, 128] on div "All rows (361K distinct URLs)" at bounding box center [167, 128] width 41 height 3
click at [156, 145] on div "Define a limit" at bounding box center [159, 146] width 20 height 4
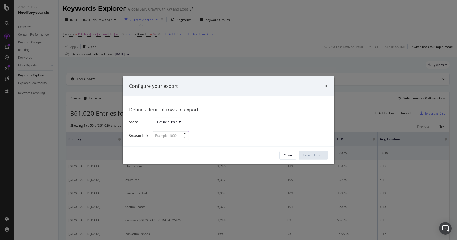
click at [165, 139] on input "modal" at bounding box center [170, 135] width 36 height 9
type input "20000"
click at [308, 156] on div "Launch Export" at bounding box center [312, 155] width 21 height 4
